Goal: Transaction & Acquisition: Purchase product/service

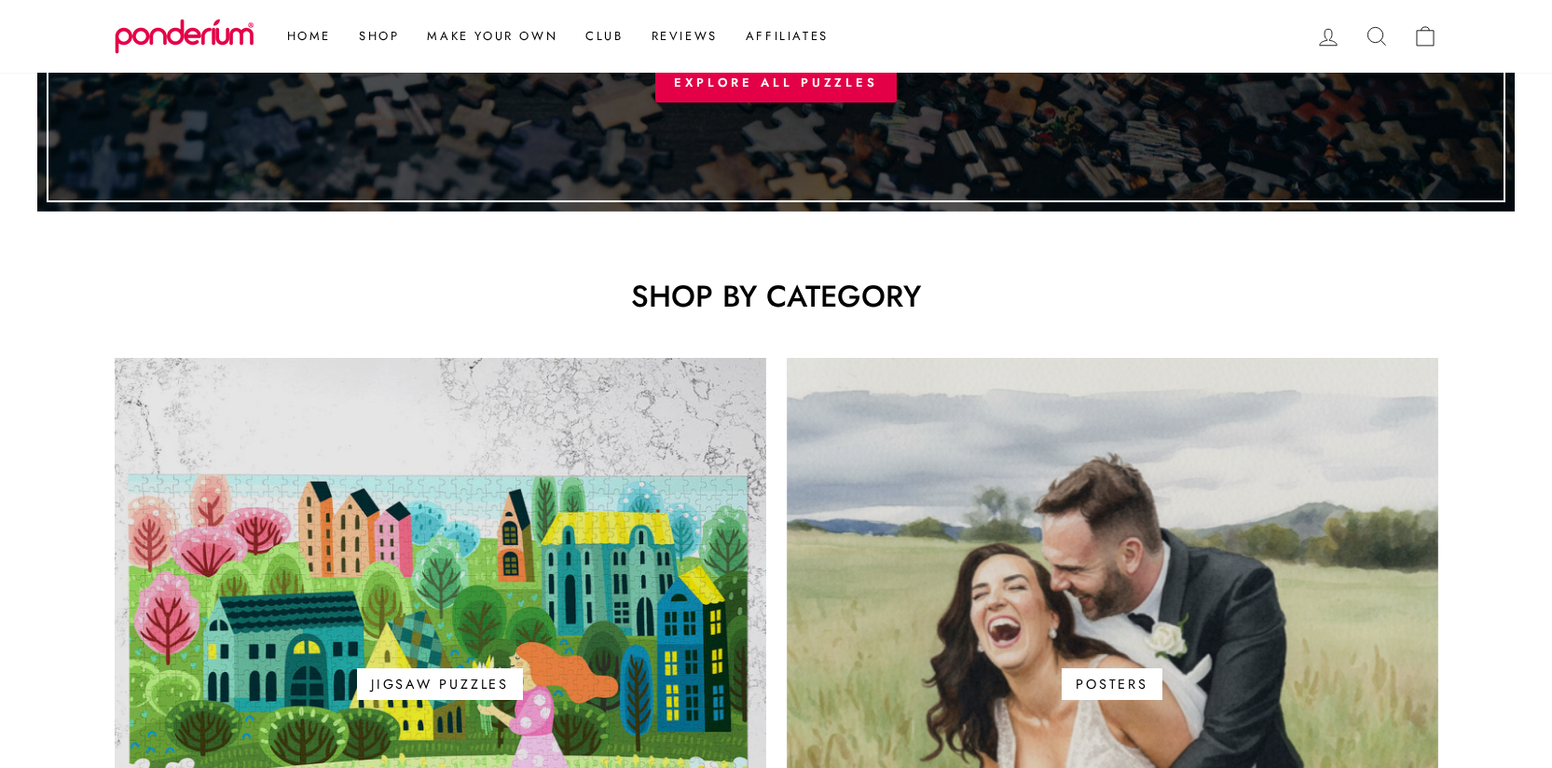
scroll to position [1305, 0]
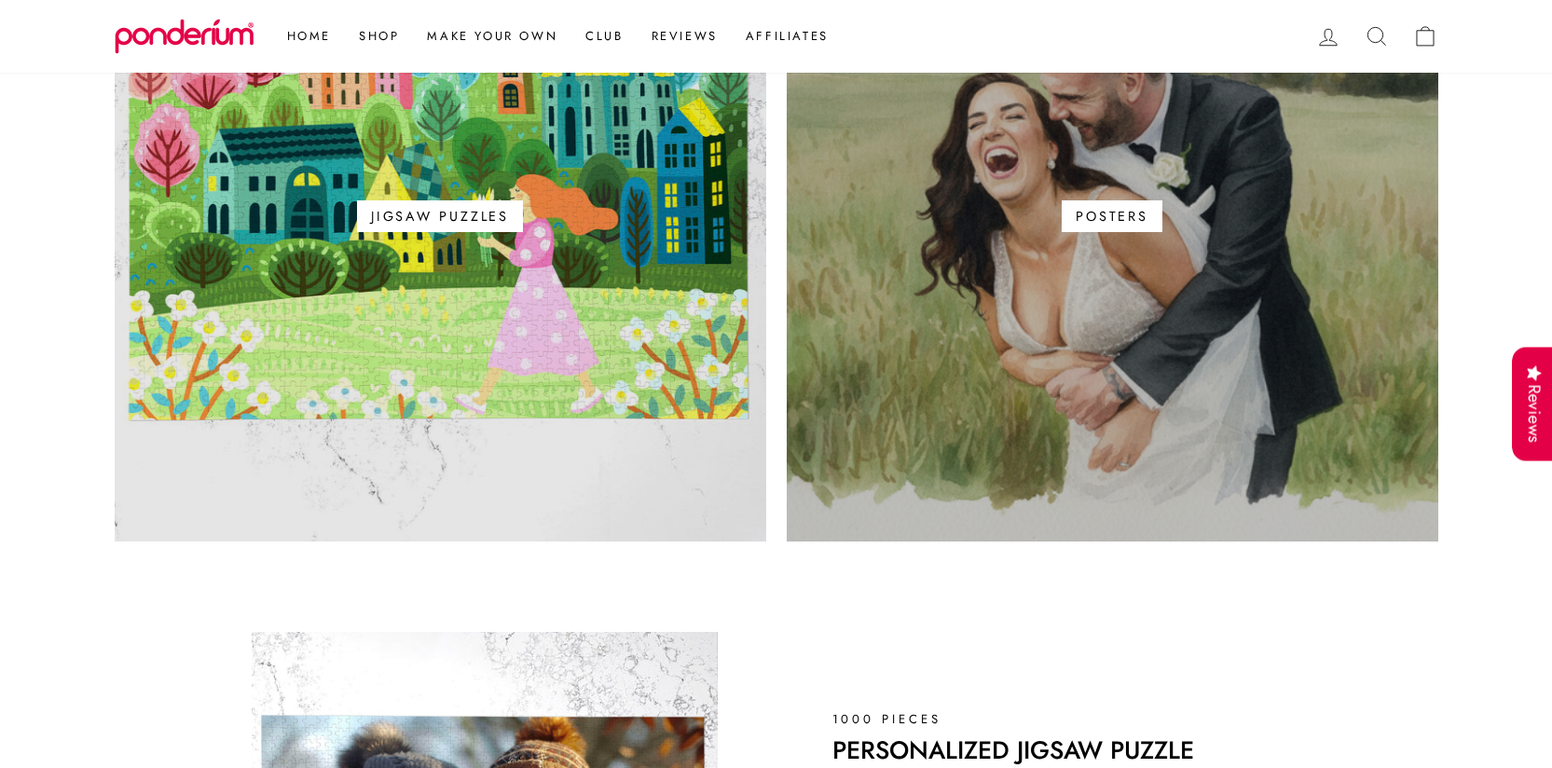
click at [1048, 253] on link "Posters" at bounding box center [1113, 216] width 652 height 652
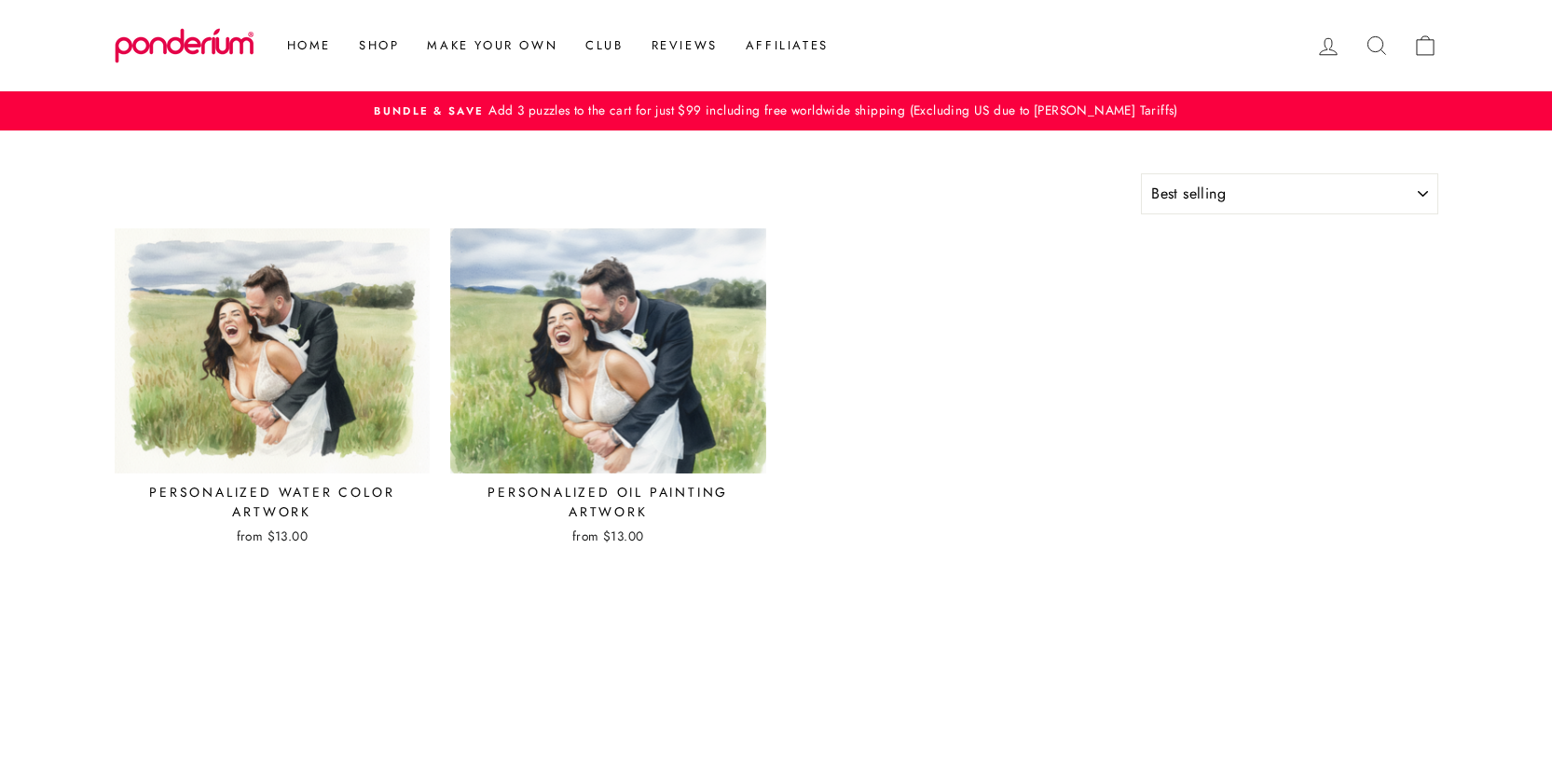
select select "best-selling"
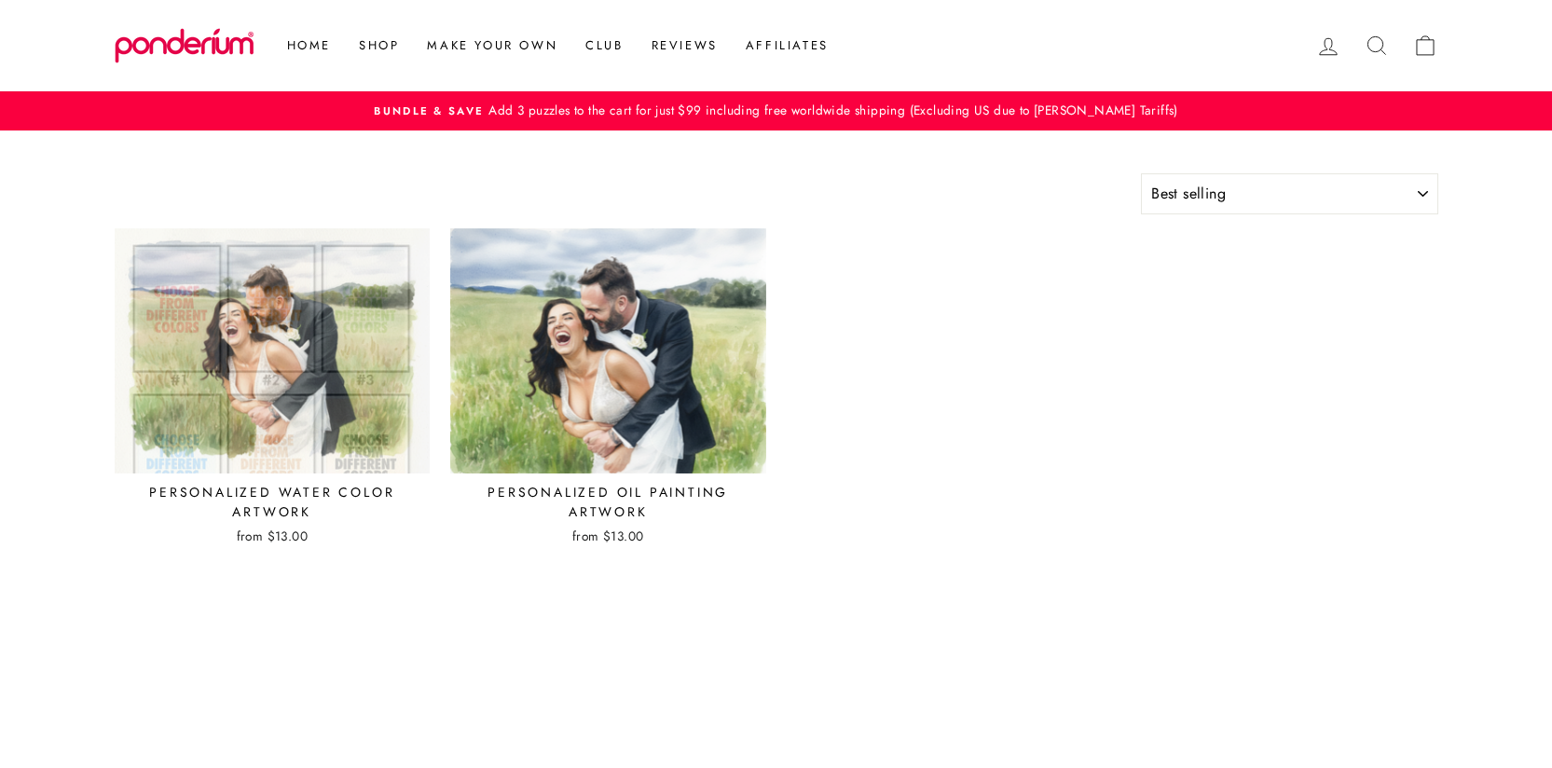
click at [334, 316] on img at bounding box center [273, 350] width 318 height 247
